Goal: Find contact information: Find contact information

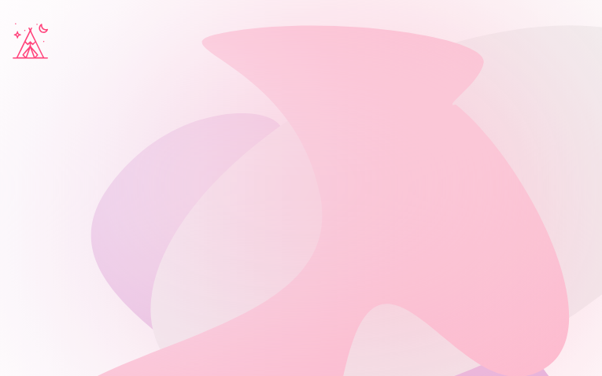
type input "**********"
type input "********"
type input "**********"
